Goal: Task Accomplishment & Management: Manage account settings

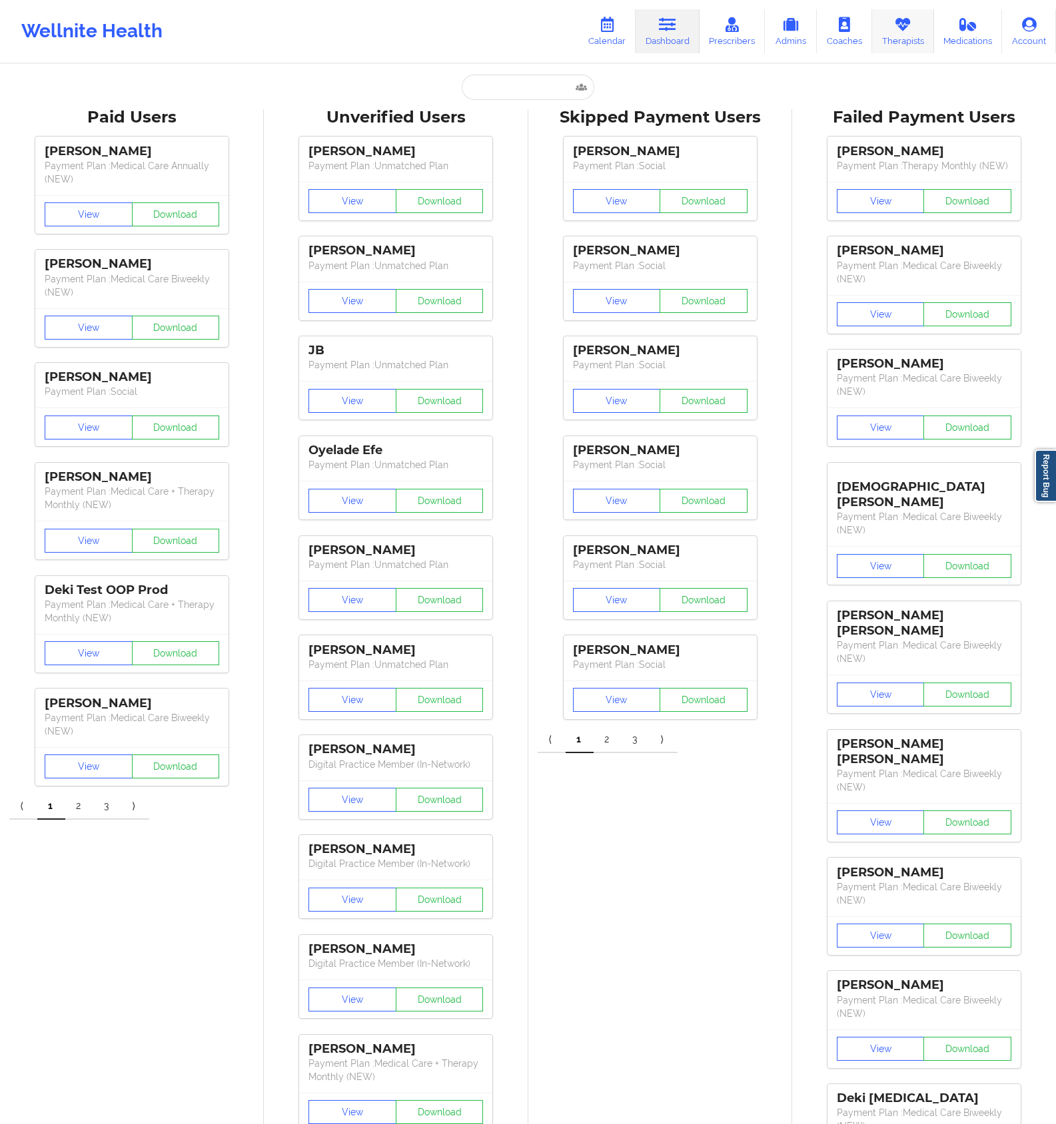
click at [897, 31] on icon at bounding box center [902, 24] width 17 height 15
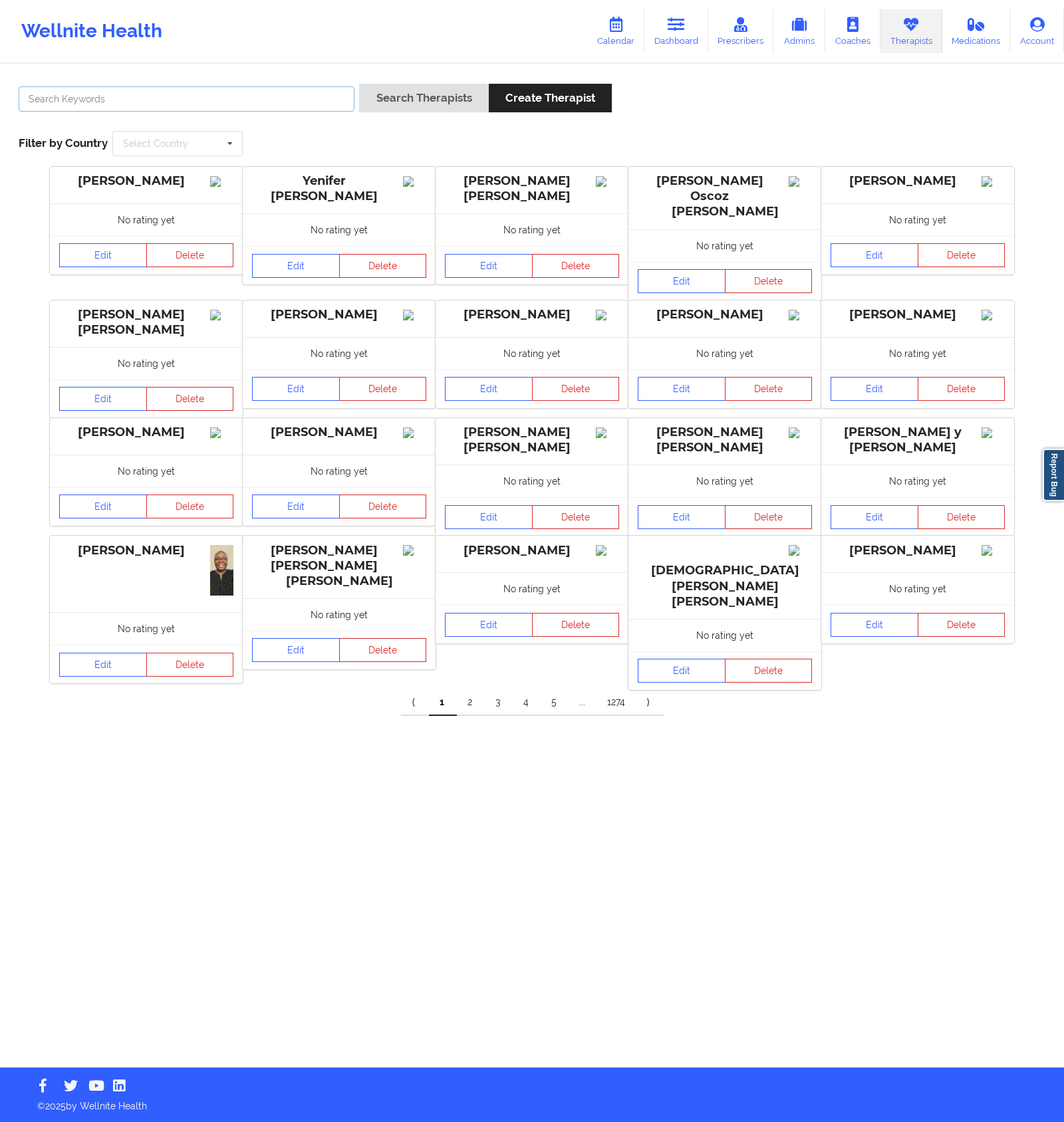
click at [309, 97] on input "text" at bounding box center [187, 99] width 335 height 25
type input "[PERSON_NAME]"
click at [359, 84] on button "Search Therapists" at bounding box center [423, 98] width 129 height 29
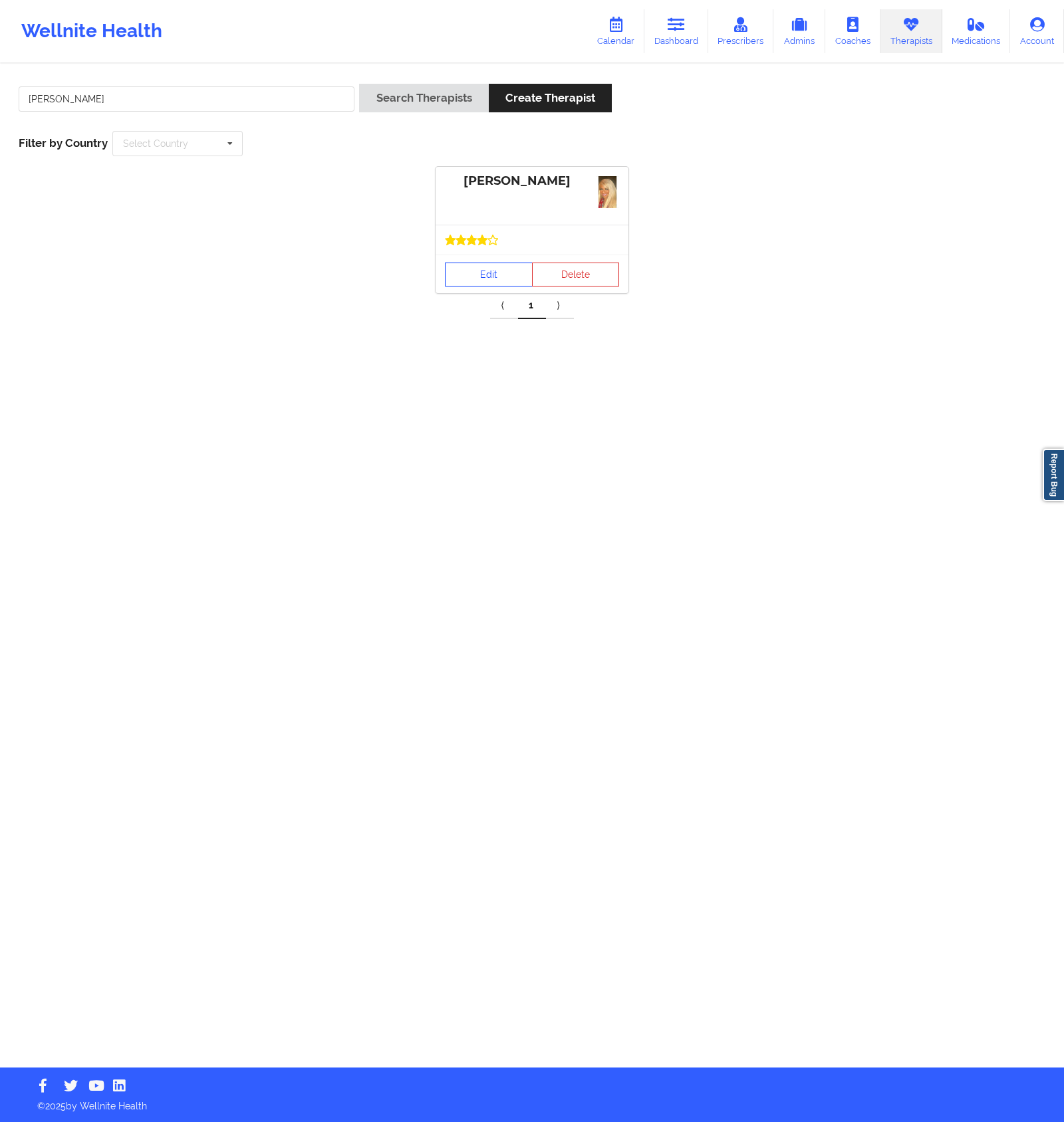
click at [486, 274] on link "Edit" at bounding box center [489, 275] width 88 height 24
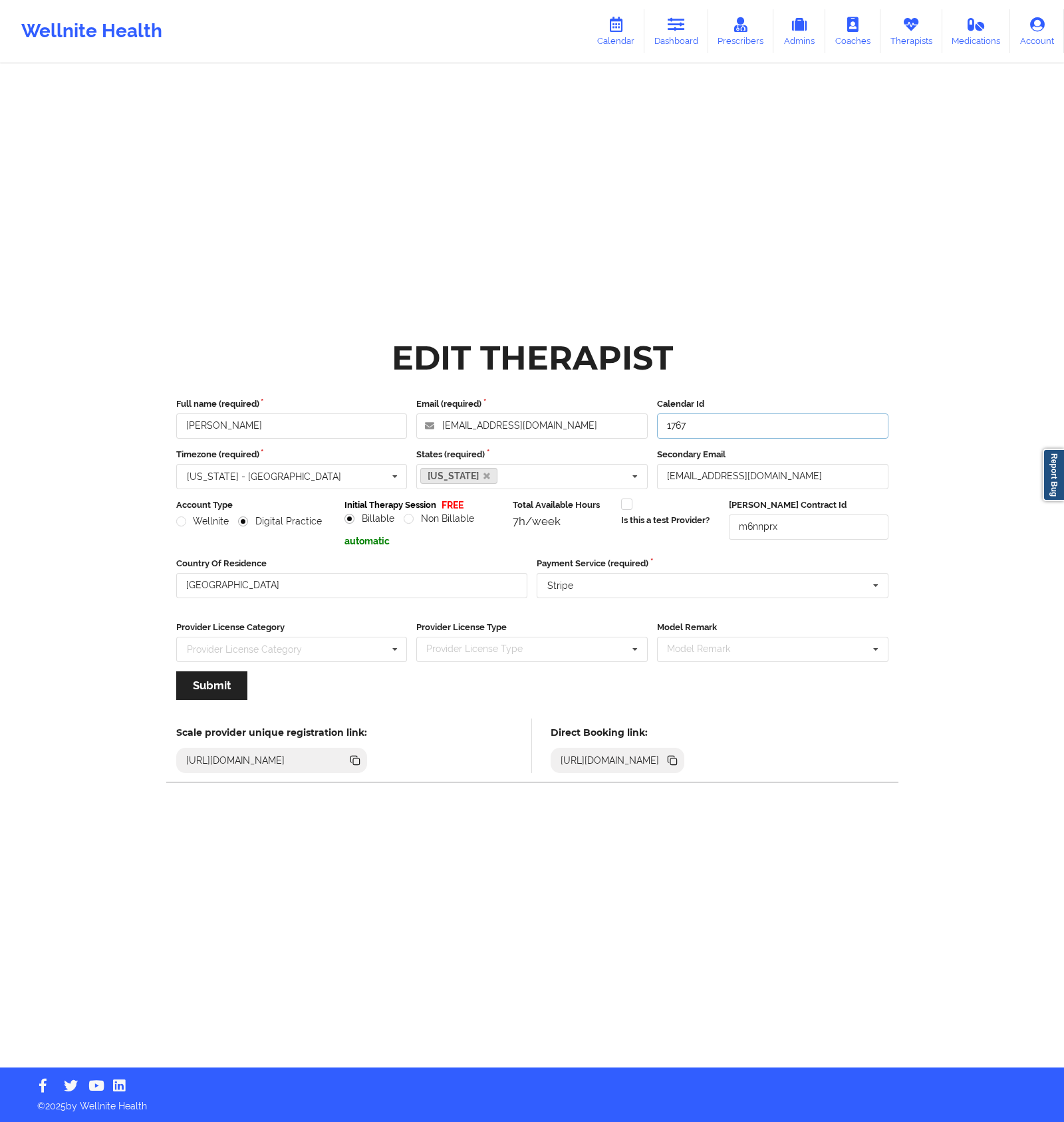
click at [731, 431] on input "1767" at bounding box center [773, 425] width 232 height 25
drag, startPoint x: 729, startPoint y: 429, endPoint x: 626, endPoint y: 417, distance: 103.7
click at [626, 417] on div "Full name (required) [PERSON_NAME] Email (required) [EMAIL_ADDRESS][DOMAIN_NAME…" at bounding box center [532, 417] width 722 height 41
click at [926, 274] on div "Wellnite Health Calendar Dashboard Prescribers Admins Coaches Therapists Medica…" at bounding box center [532, 534] width 1064 height 1068
click at [785, 480] on input "[EMAIL_ADDRESS][DOMAIN_NAME]" at bounding box center [773, 476] width 232 height 25
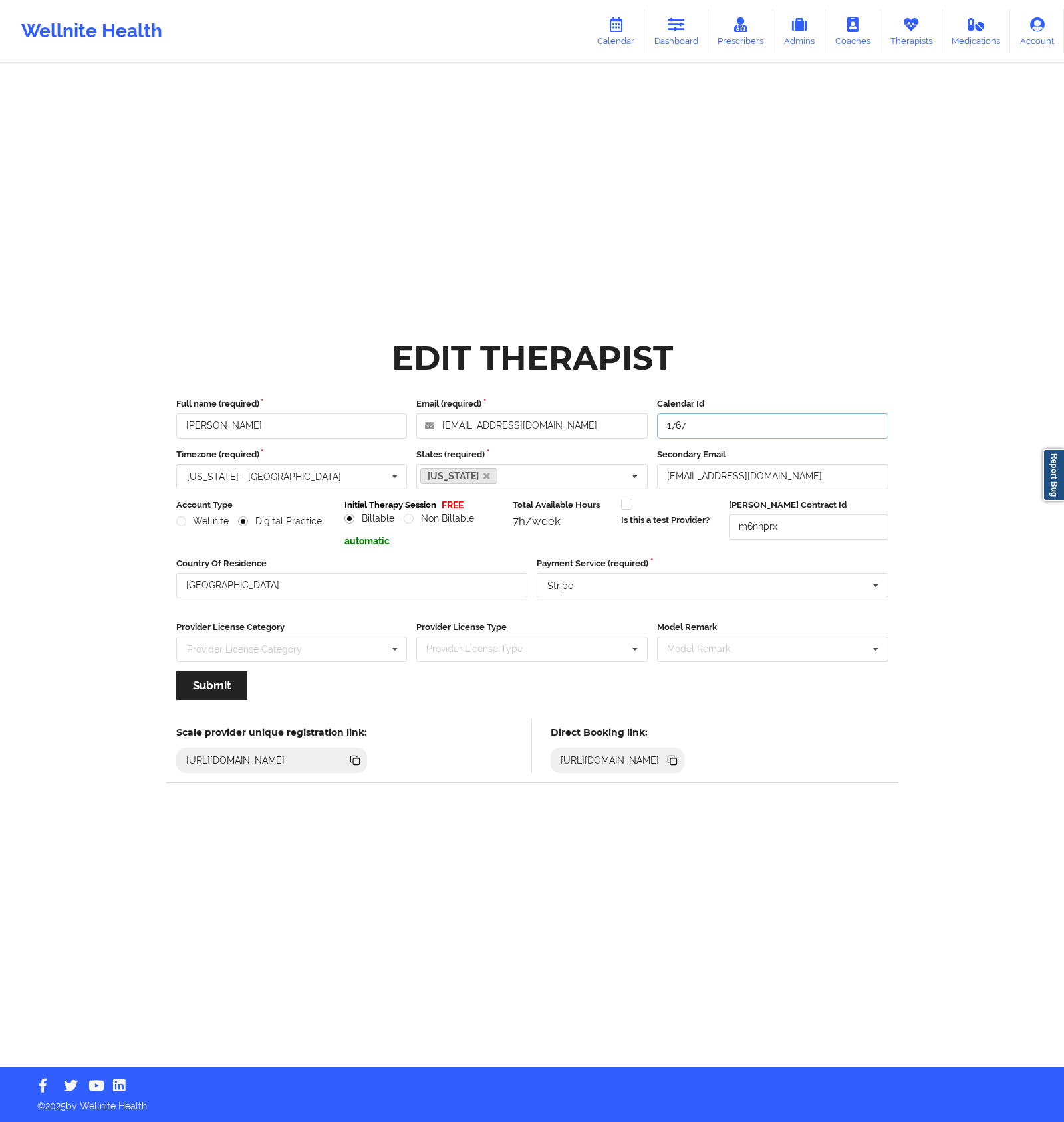
click at [805, 431] on input "1767" at bounding box center [773, 425] width 232 height 25
click at [922, 285] on div "Wellnite Health Calendar Dashboard Prescribers Admins Coaches Therapists Medica…" at bounding box center [532, 534] width 1064 height 1068
